Goal: Information Seeking & Learning: Learn about a topic

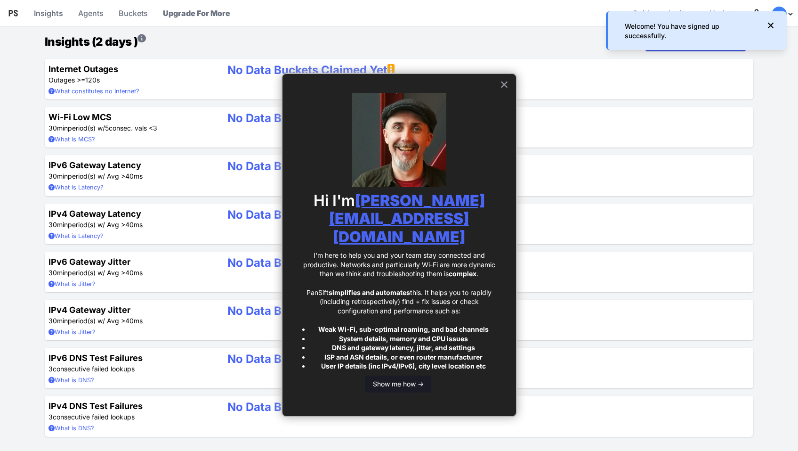
click at [413, 375] on button "Show me how ->" at bounding box center [399, 383] width 66 height 17
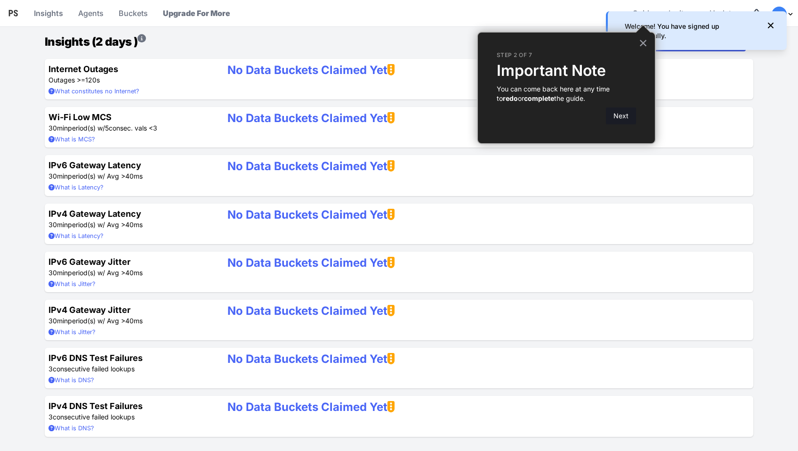
click at [624, 116] on button "Next" at bounding box center [621, 115] width 30 height 17
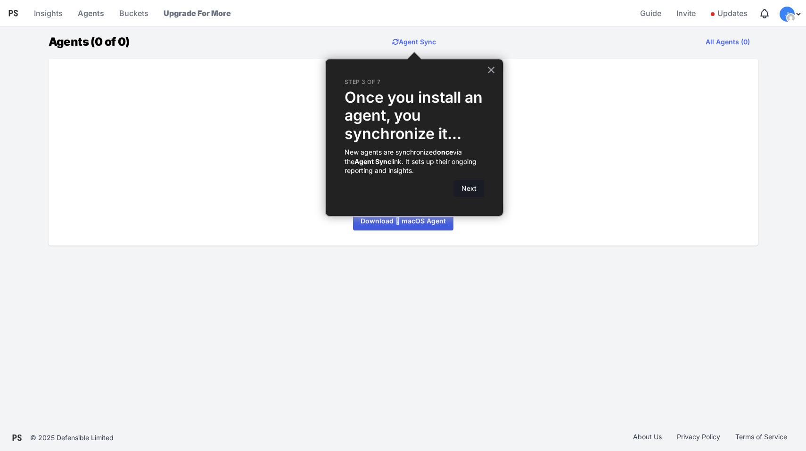
click at [464, 188] on button "Next" at bounding box center [469, 188] width 30 height 17
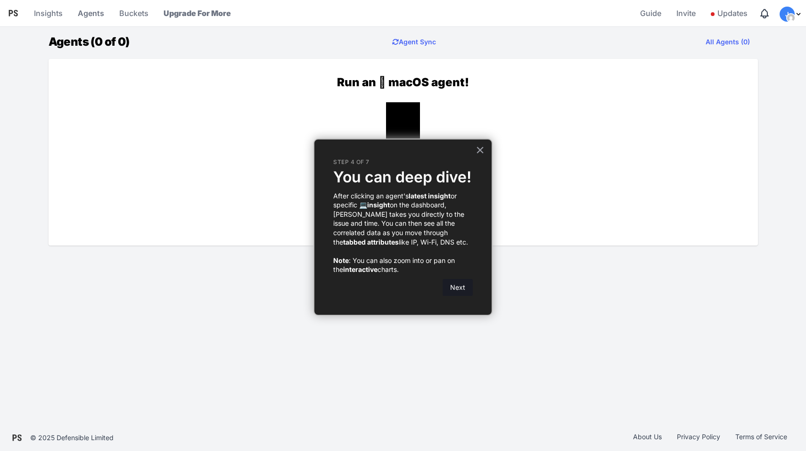
click at [459, 287] on button "Next" at bounding box center [457, 287] width 30 height 17
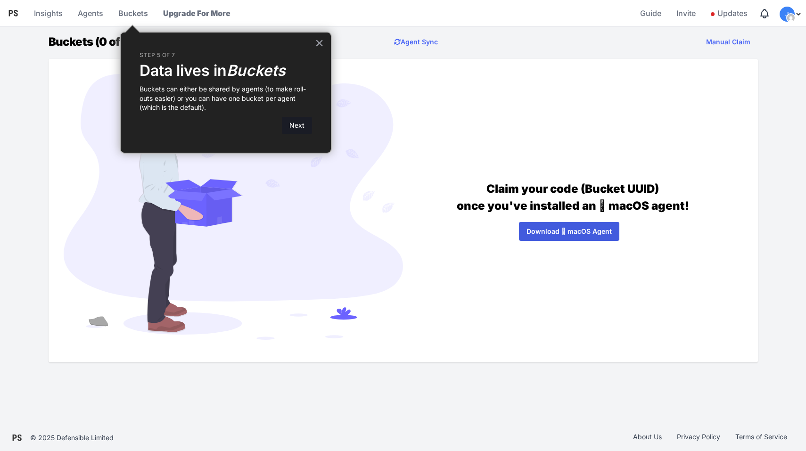
click at [293, 119] on button "Next" at bounding box center [297, 125] width 30 height 17
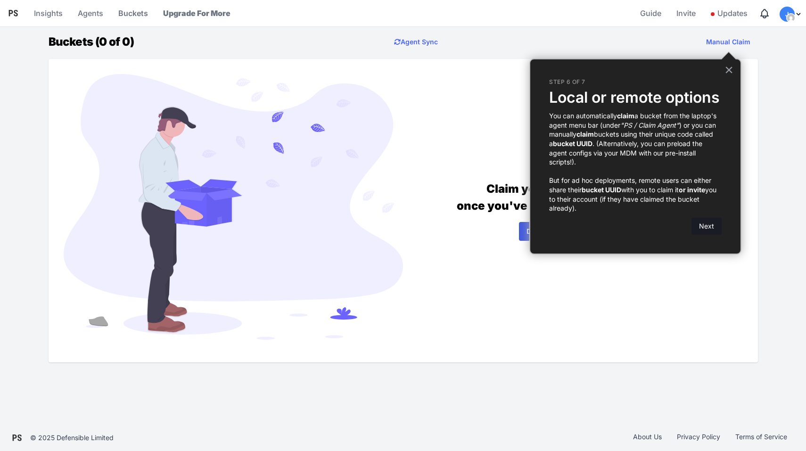
click at [703, 223] on button "Next" at bounding box center [706, 226] width 30 height 17
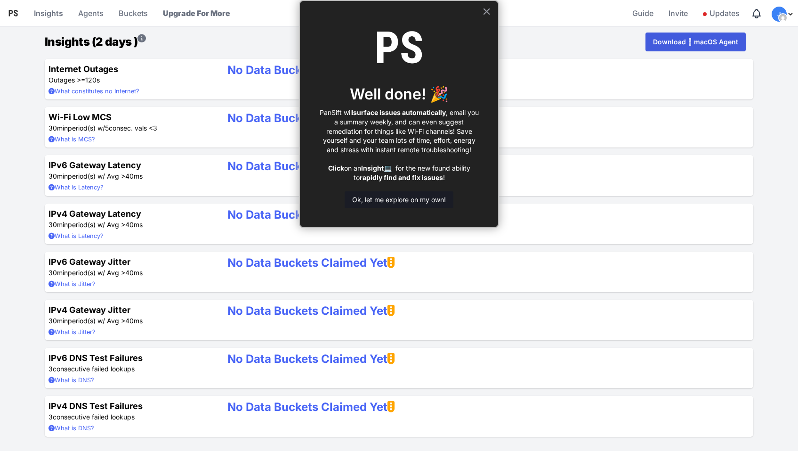
click at [423, 198] on button "Ok, let me explore on my own!" at bounding box center [399, 199] width 109 height 17
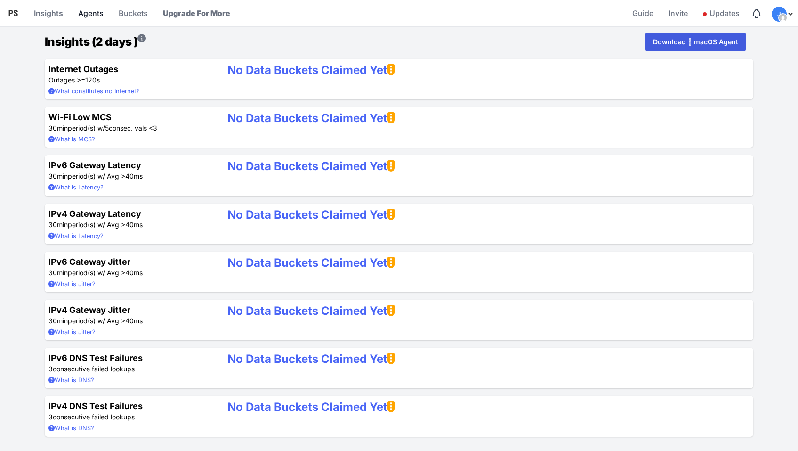
click at [96, 16] on link "Agents" at bounding box center [90, 13] width 33 height 23
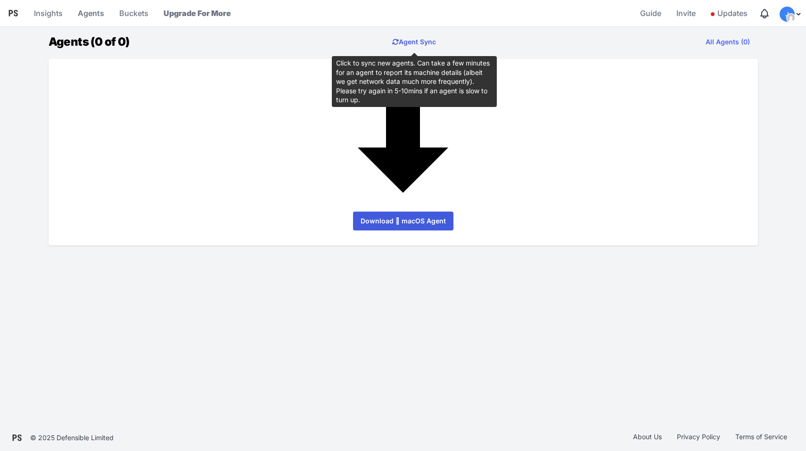
click at [416, 43] on button "Agent Sync" at bounding box center [413, 42] width 59 height 19
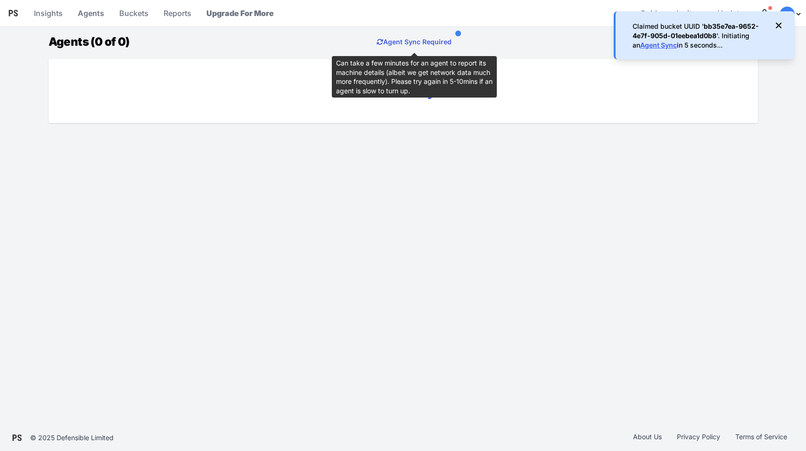
click at [400, 41] on button "Agent Sync Required" at bounding box center [414, 42] width 90 height 19
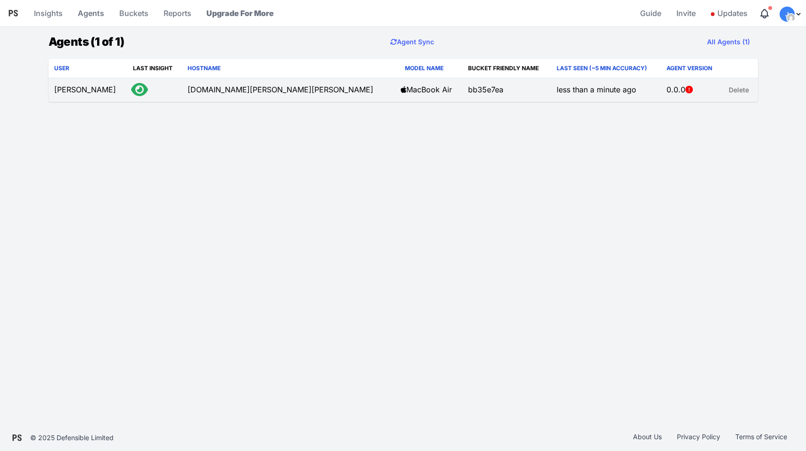
click at [189, 91] on td "[DOMAIN_NAME][PERSON_NAME][PERSON_NAME]" at bounding box center [288, 90] width 212 height 24
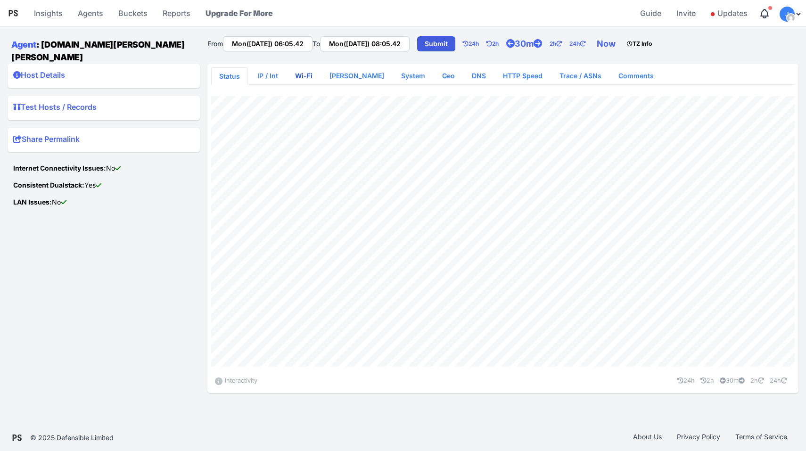
click at [306, 72] on link "Wi-Fi" at bounding box center [303, 75] width 33 height 17
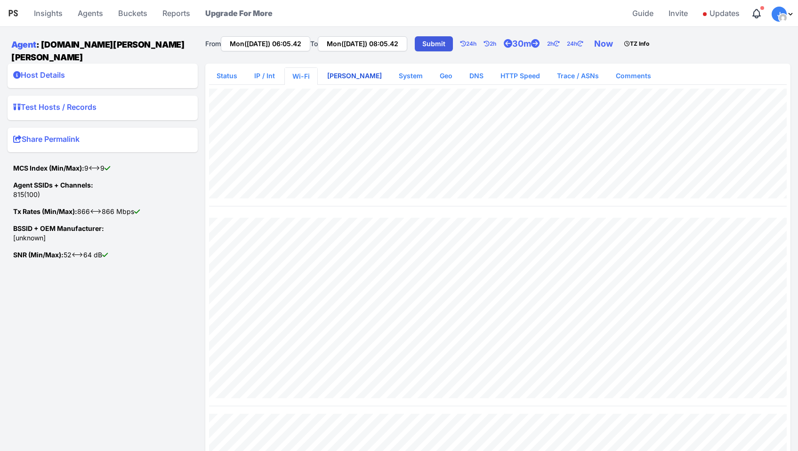
click at [348, 71] on link "[PERSON_NAME]" at bounding box center [355, 75] width 70 height 17
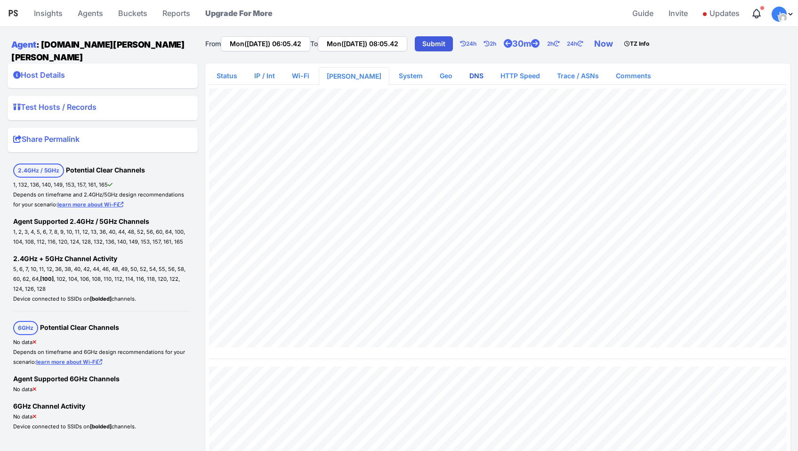
click at [462, 71] on link "DNS" at bounding box center [476, 75] width 29 height 17
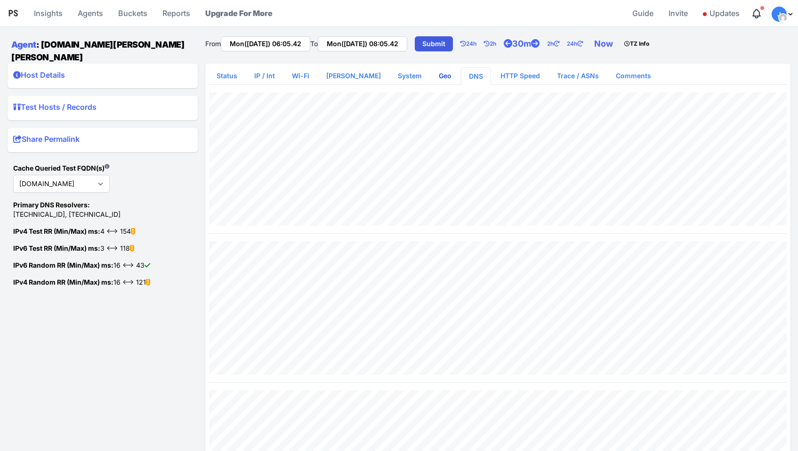
click at [432, 73] on link "Geo" at bounding box center [446, 75] width 28 height 17
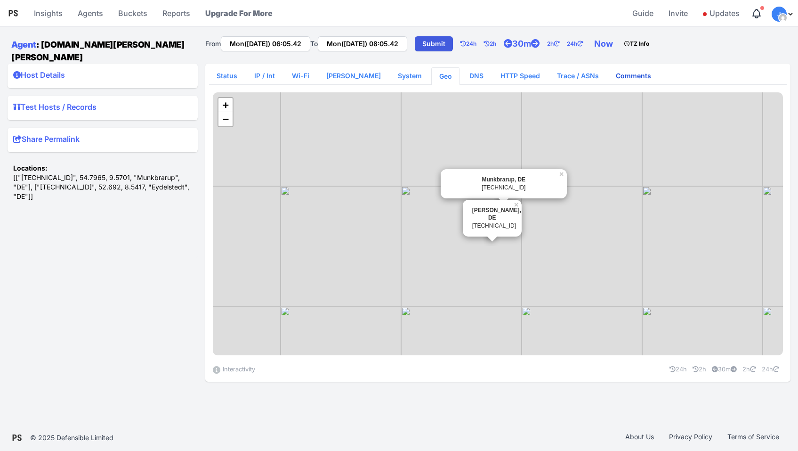
click at [610, 74] on link "Comments" at bounding box center [634, 75] width 50 height 17
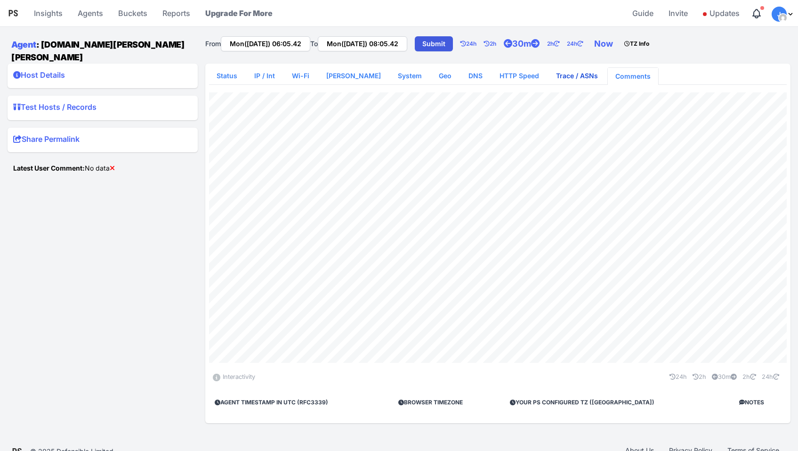
click at [559, 74] on link "Trace / ASNs" at bounding box center [577, 75] width 57 height 17
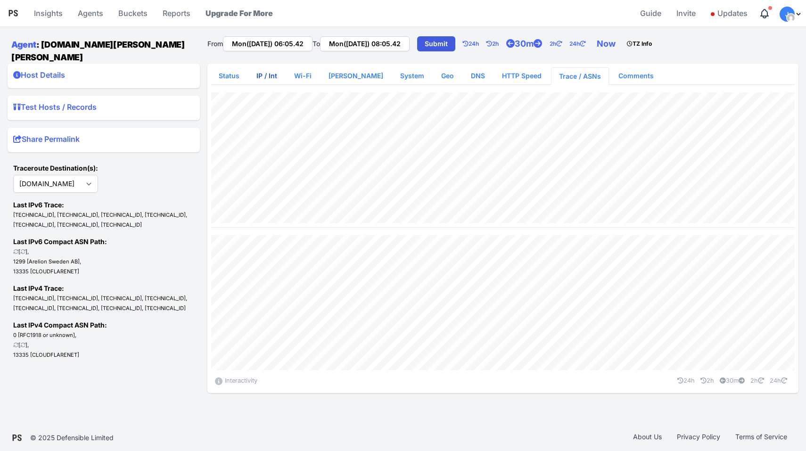
click at [267, 71] on link "IP / Int" at bounding box center [267, 75] width 36 height 17
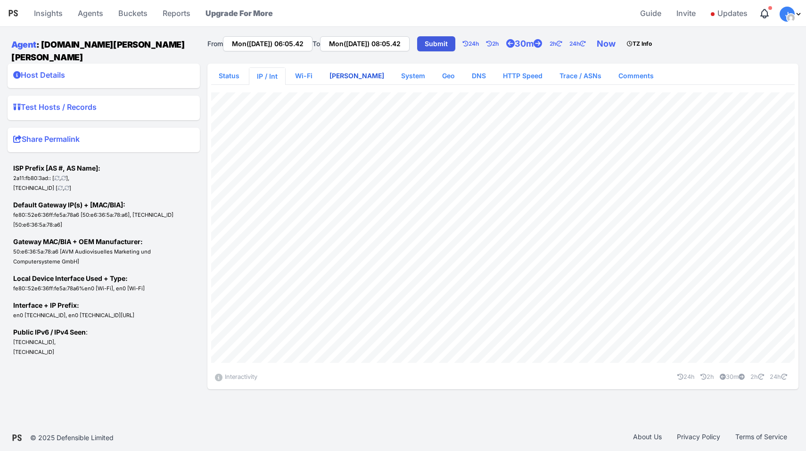
click at [341, 70] on link "[PERSON_NAME]" at bounding box center [357, 75] width 70 height 17
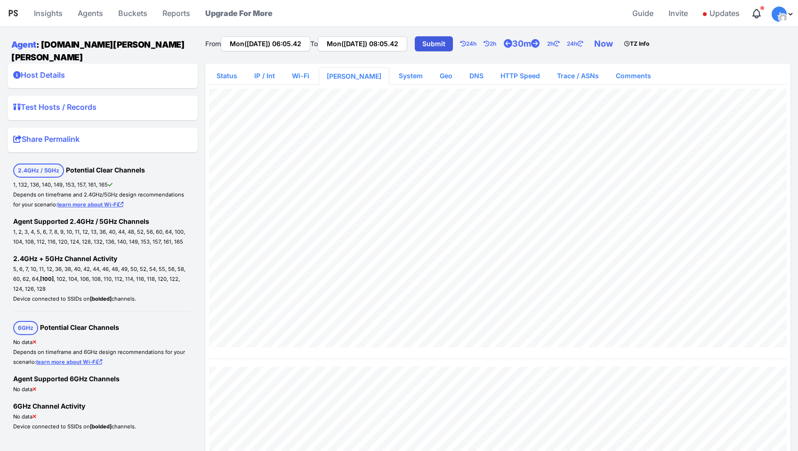
click at [48, 70] on summary "Host Details" at bounding box center [102, 76] width 179 height 15
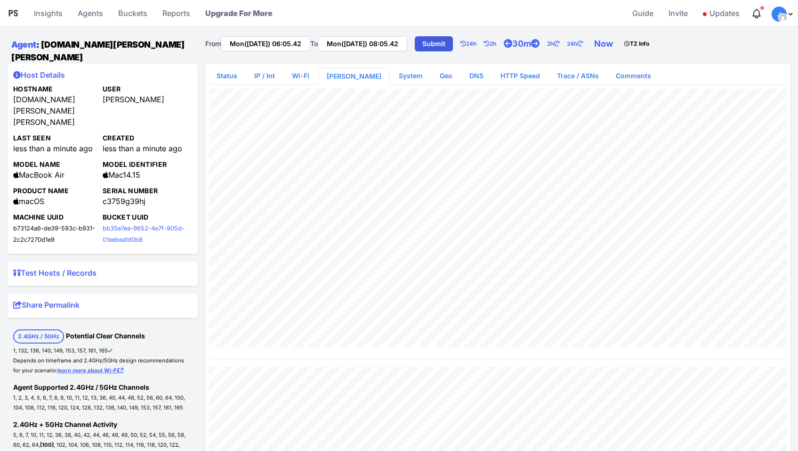
click at [48, 70] on summary "Host Details" at bounding box center [102, 76] width 179 height 15
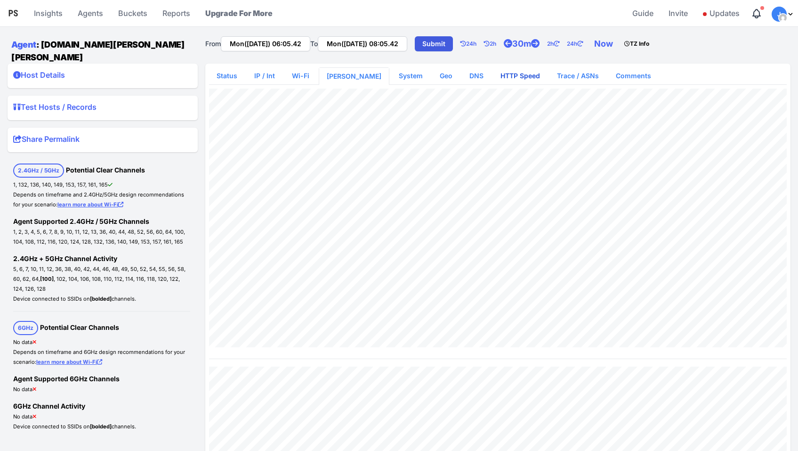
click at [504, 73] on link "HTTP Speed" at bounding box center [520, 75] width 55 height 17
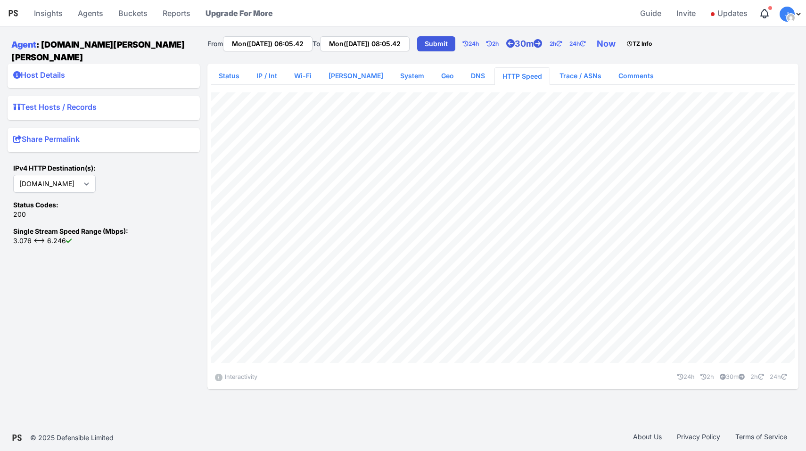
click at [542, 44] on link "30m" at bounding box center [527, 43] width 43 height 19
type input "Mon(22 Sep) 05:35.42"
type input "Mon(22 Sep) 08:07.41"
click at [542, 44] on link "30m" at bounding box center [527, 43] width 43 height 19
type input "Mon(22 Sep) 05:05.42"
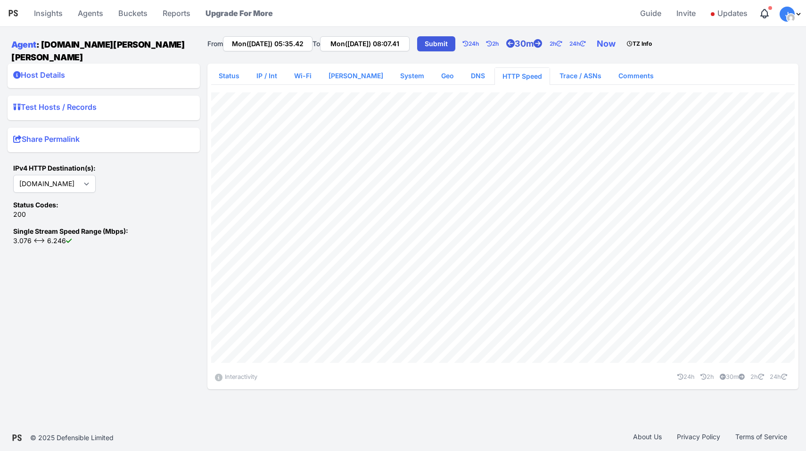
type input "Mon(22 Sep) 08:07.42"
click at [81, 106] on summary "Test Hosts / Records" at bounding box center [103, 108] width 181 height 15
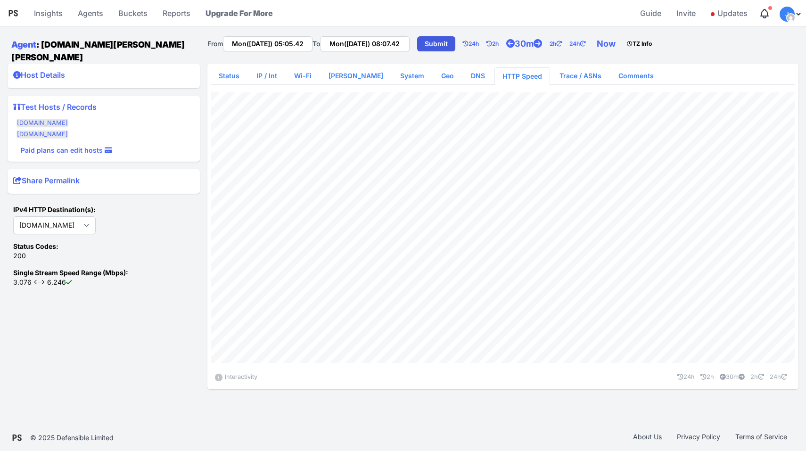
click at [65, 178] on summary "Share Permalink" at bounding box center [103, 182] width 181 height 15
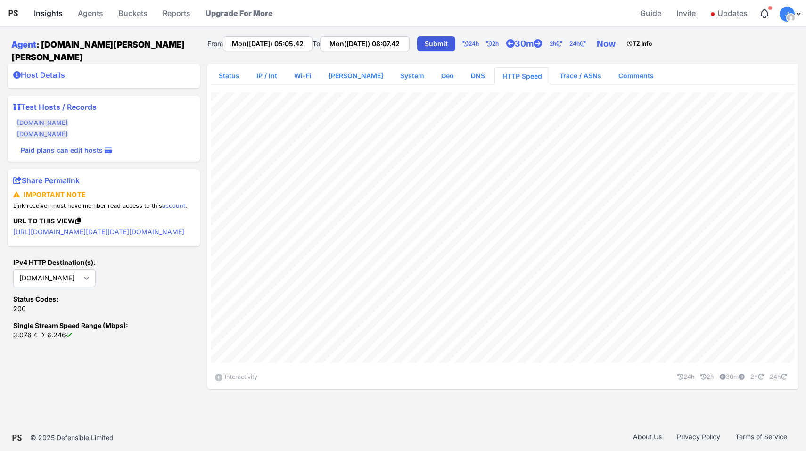
click at [49, 15] on link "Insights" at bounding box center [48, 13] width 36 height 23
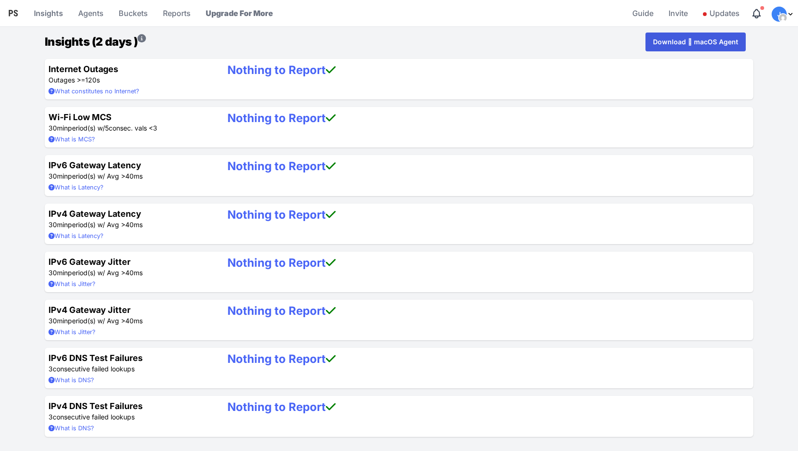
click at [75, 140] on summary "What is MCS?" at bounding box center [131, 139] width 164 height 9
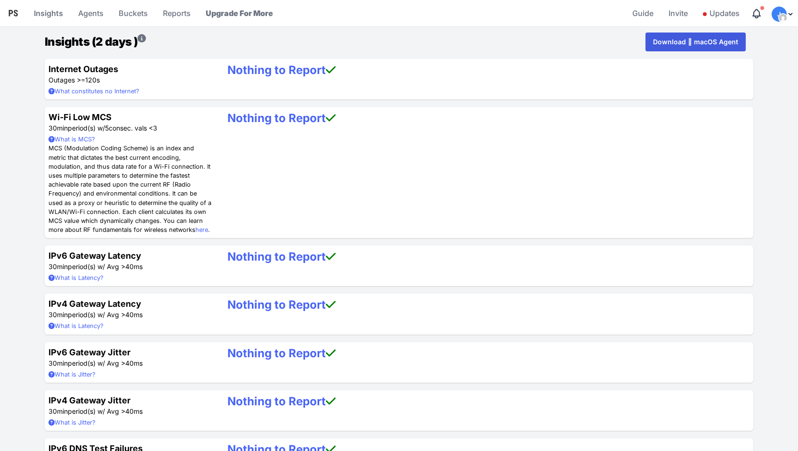
click at [95, 71] on h4 "Internet Outages" at bounding box center [131, 69] width 164 height 13
click at [94, 16] on link "Agents" at bounding box center [90, 13] width 33 height 23
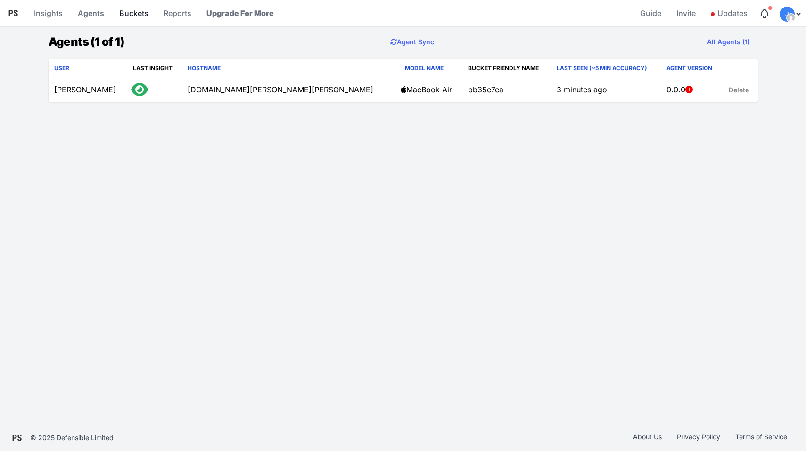
click at [127, 16] on link "Buckets" at bounding box center [133, 13] width 37 height 23
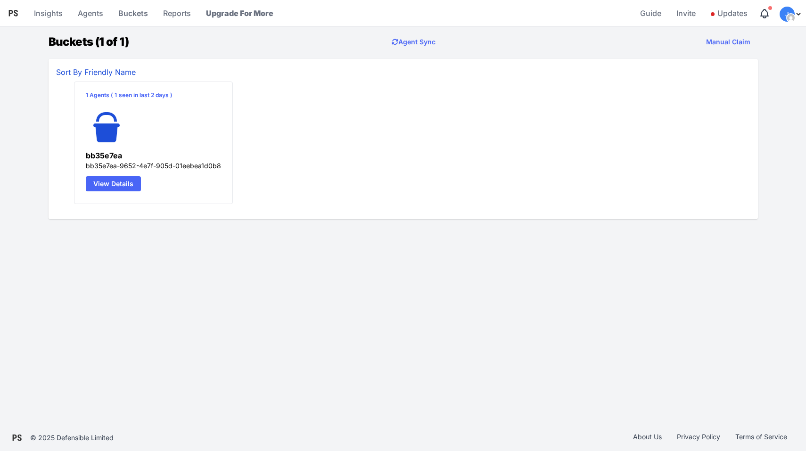
click at [123, 184] on link "View Details" at bounding box center [113, 183] width 55 height 15
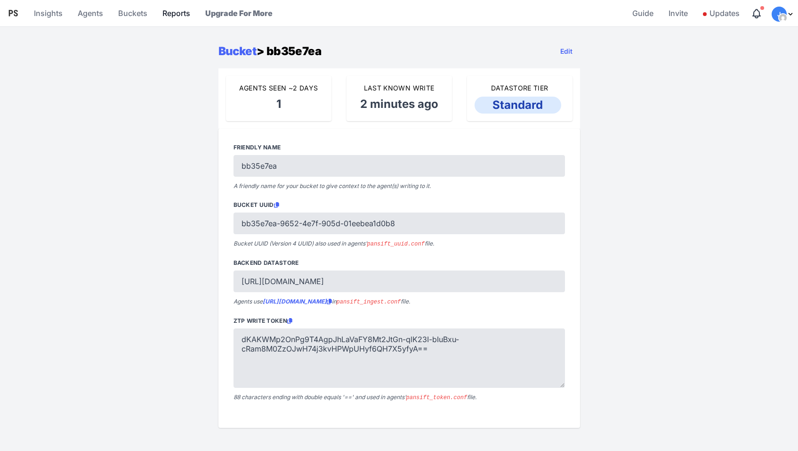
click at [173, 12] on link "Reports" at bounding box center [176, 13] width 35 height 23
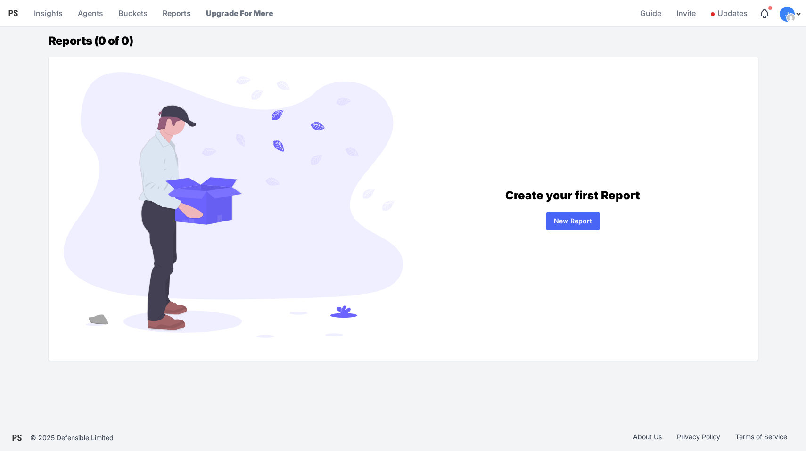
click at [568, 222] on link "New Report" at bounding box center [572, 221] width 53 height 19
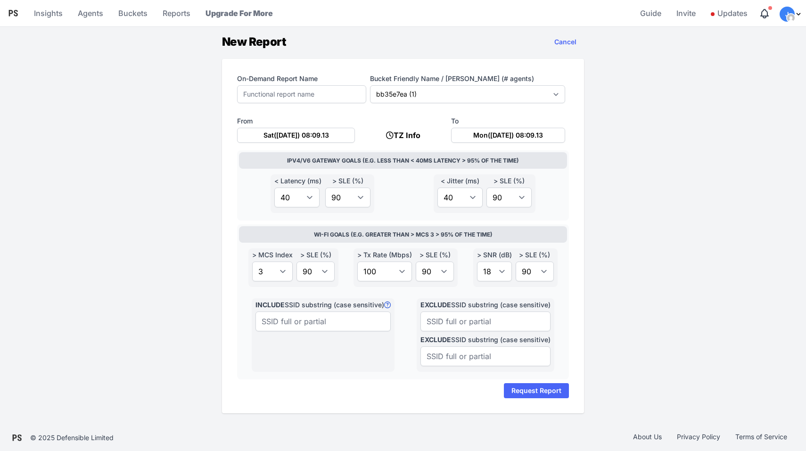
click at [540, 394] on button "Request Report" at bounding box center [536, 390] width 65 height 15
click at [566, 45] on link "Cancel" at bounding box center [564, 42] width 37 height 19
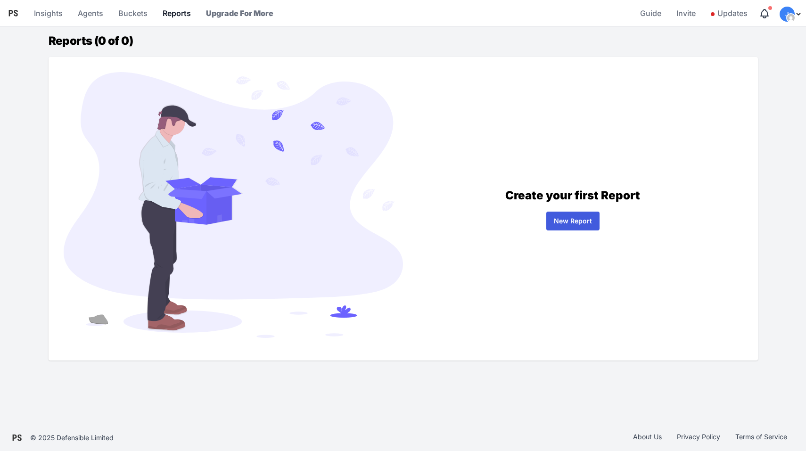
click at [169, 14] on link "Reports" at bounding box center [177, 13] width 36 height 23
click at [131, 14] on link "Buckets" at bounding box center [132, 13] width 37 height 23
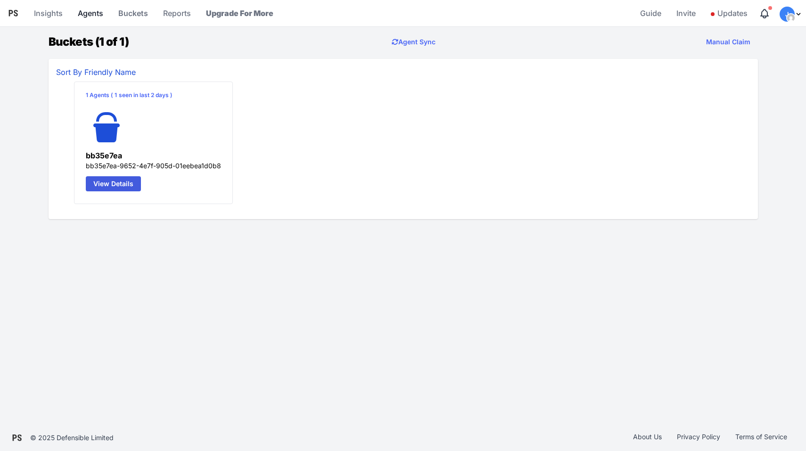
click at [96, 15] on link "Agents" at bounding box center [90, 13] width 33 height 23
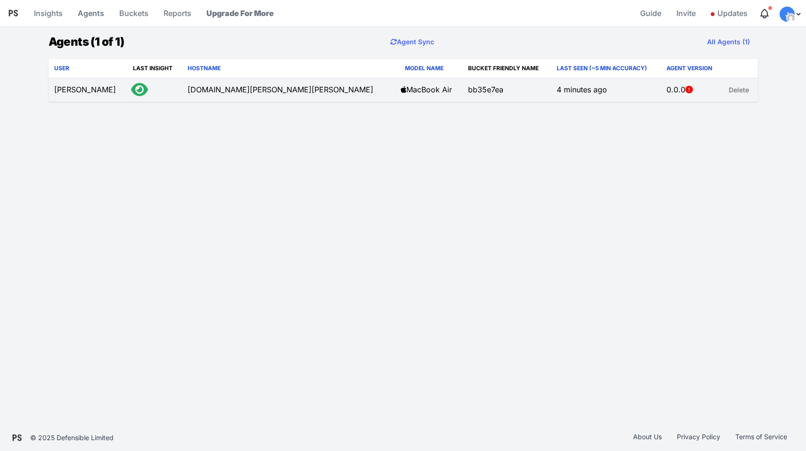
click at [182, 93] on td "MacBook-Air-von-Jens.fritz.box" at bounding box center [288, 90] width 212 height 24
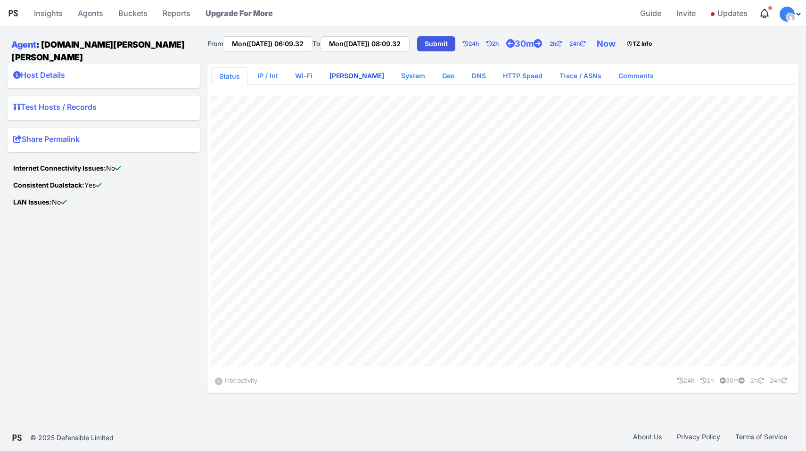
click at [354, 73] on link "WLAN Scan" at bounding box center [357, 75] width 70 height 17
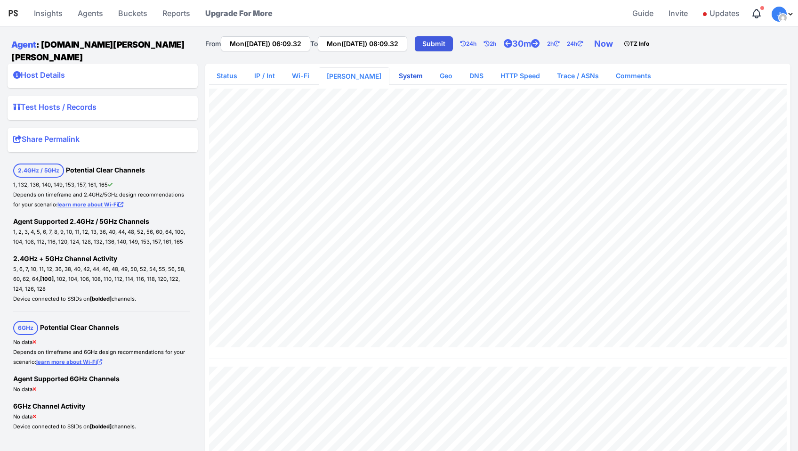
click at [391, 72] on link "System" at bounding box center [410, 75] width 39 height 17
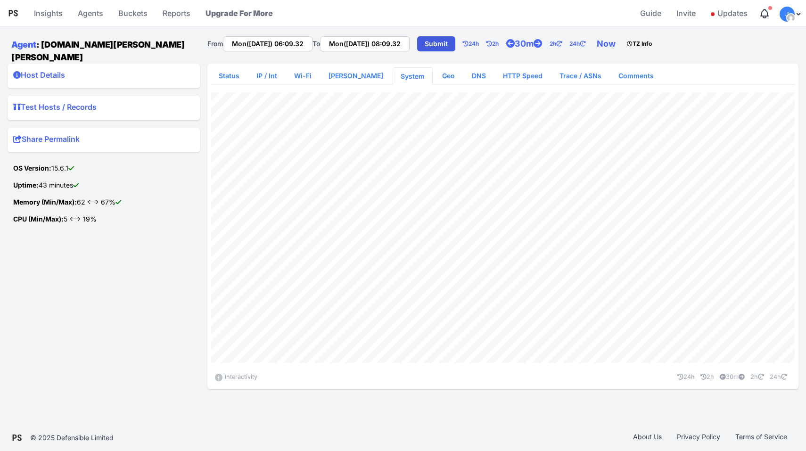
type input "Mon(22 Sep) 08:03.48"
type input "Mon(22 Sep) 08:03.49"
click at [390, 85] on div "Interactivity 24h 2h 30m 2h 24h" at bounding box center [503, 235] width 584 height 301
click at [394, 72] on link "System" at bounding box center [412, 76] width 39 height 17
click at [725, 373] on link "30m" at bounding box center [730, 376] width 29 height 7
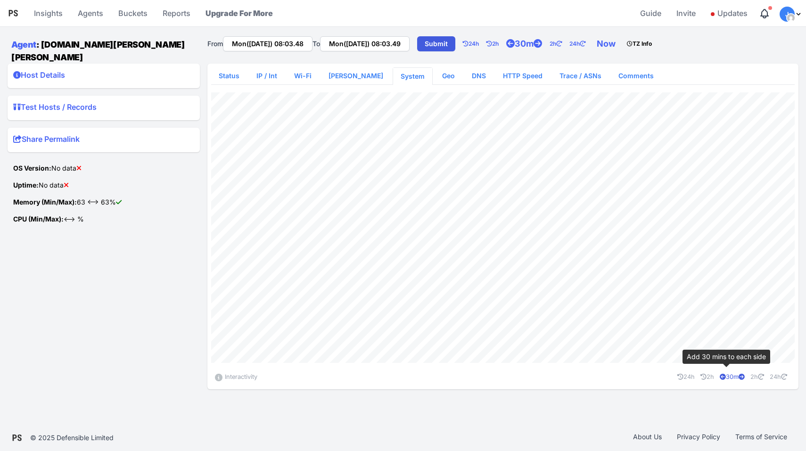
type input "Mon(22 Sep) 07:33.48"
type input "Mon(22 Sep) 08:10.45"
click at [677, 374] on icon at bounding box center [680, 377] width 6 height 6
type input "Sun(21 Sep) 07:33.48"
type input "Mon(22 Sep) 07:33.48"
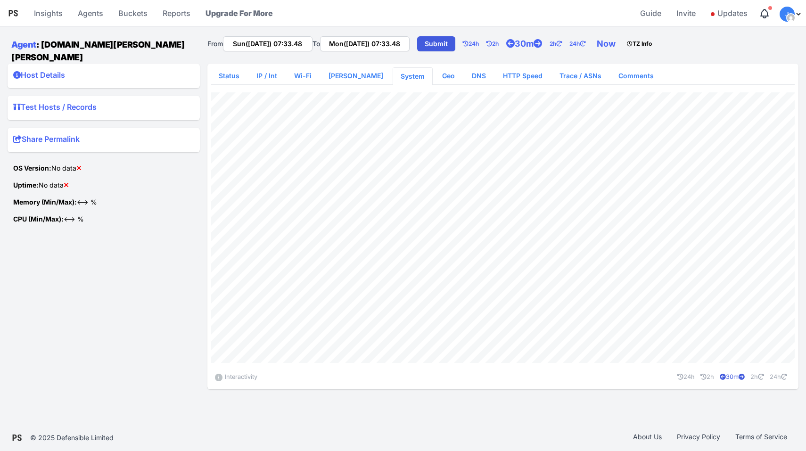
click at [728, 373] on link "30m" at bounding box center [730, 376] width 29 height 7
type input "Sun(21 Sep) 07:03.48"
type input "Mon(22 Sep) 08:03.48"
